Goal: Information Seeking & Learning: Check status

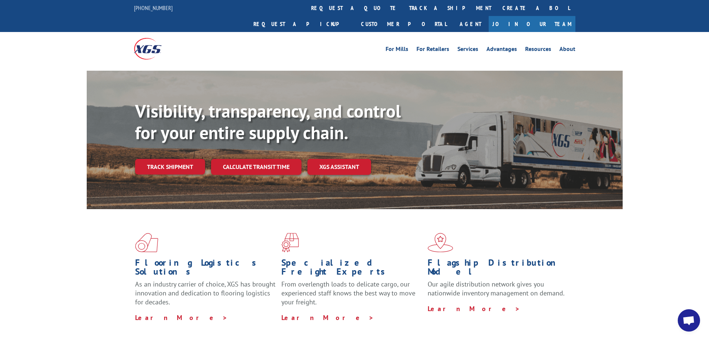
click at [187, 159] on link "Track shipment" at bounding box center [170, 167] width 70 height 16
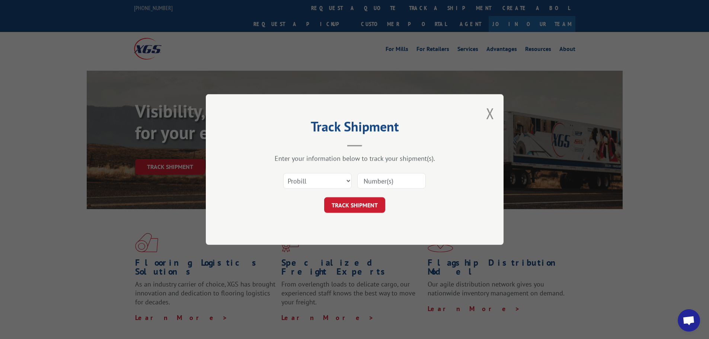
click at [384, 187] on input at bounding box center [391, 181] width 68 height 16
paste input "Best Regards, [PERSON_NAME] Artificial Turf Supply Direct Office: [PHONE_NUMBER…"
type input "Best Regards, [PERSON_NAME] Artificial Turf Supply Direct Office: [PHONE_NUMBER…"
click at [351, 202] on button "TRACK SHIPMENT" at bounding box center [354, 205] width 61 height 16
click at [390, 185] on input "Best Regards, [PERSON_NAME] Artificial Turf Supply Direct Office: [PHONE_NUMBER…" at bounding box center [391, 181] width 68 height 16
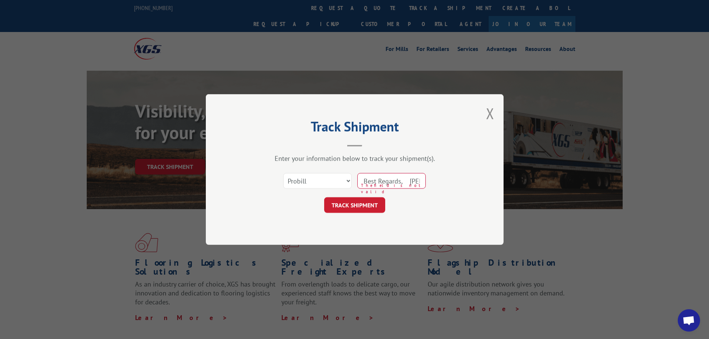
click at [390, 185] on input "Best Regards, [PERSON_NAME] Artificial Turf Supply Direct Office: [PHONE_NUMBER…" at bounding box center [391, 181] width 68 height 16
paste input "17615268"
type input "17615268"
click at [368, 203] on button "TRACK SHIPMENT" at bounding box center [354, 205] width 61 height 16
